Goal: Complete application form

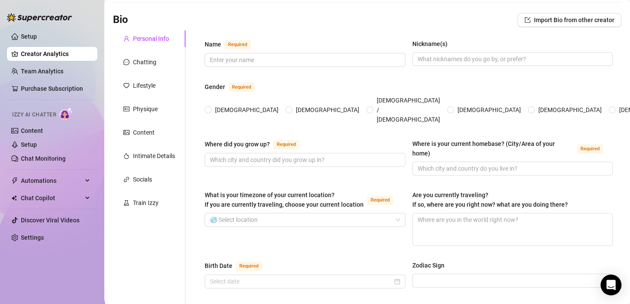
scroll to position [46, 0]
click at [210, 108] on input "[DEMOGRAPHIC_DATA]" at bounding box center [208, 111] width 3 height 6
radio input "true"
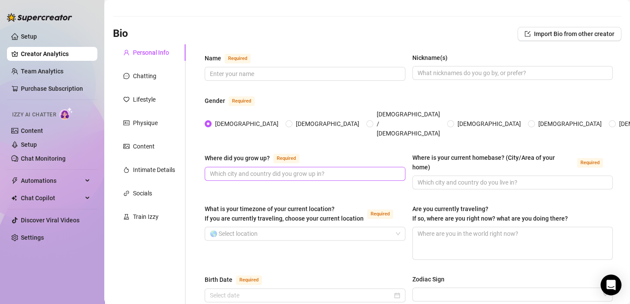
scroll to position [0, 0]
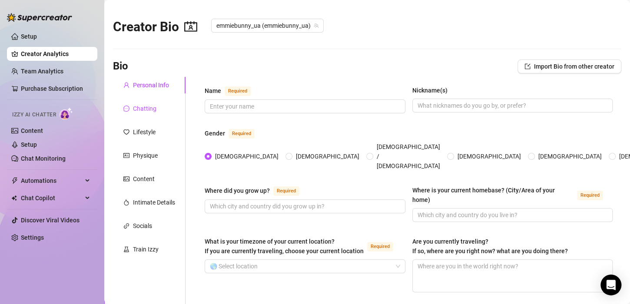
click at [147, 106] on div "Chatting" at bounding box center [144, 109] width 23 height 10
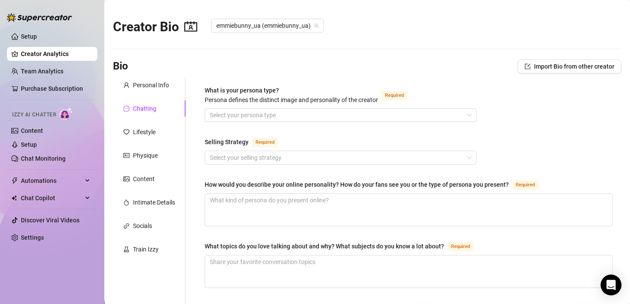
click at [161, 107] on div "Chatting" at bounding box center [149, 108] width 73 height 17
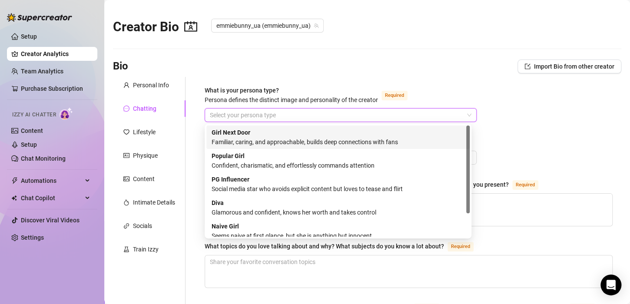
click at [220, 110] on input "What is your persona type? [PERSON_NAME] defines the distinct image and persona…" at bounding box center [337, 115] width 254 height 13
